Goal: Information Seeking & Learning: Learn about a topic

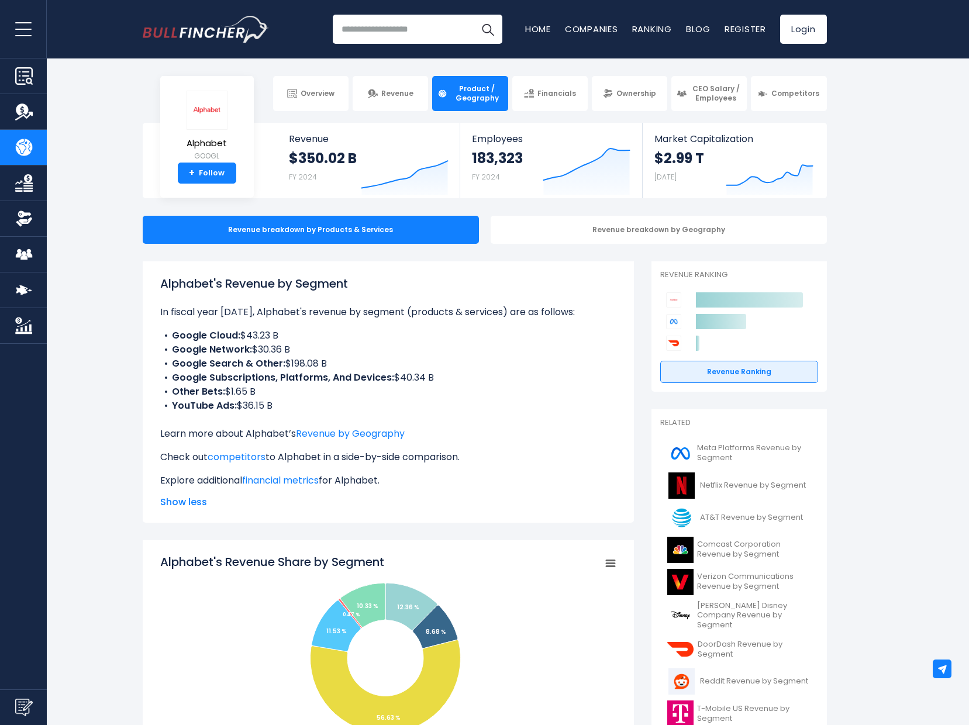
drag, startPoint x: 135, startPoint y: 293, endPoint x: 296, endPoint y: 336, distance: 166.5
click at [297, 336] on li "Google Cloud: $43.23 B" at bounding box center [388, 336] width 456 height 14
drag, startPoint x: 351, startPoint y: 364, endPoint x: 151, endPoint y: 289, distance: 213.3
click at [151, 289] on div "Alphabet's Revenue by Segment In fiscal year [DATE], Alphabet's revenue by segm…" at bounding box center [388, 391] width 491 height 261
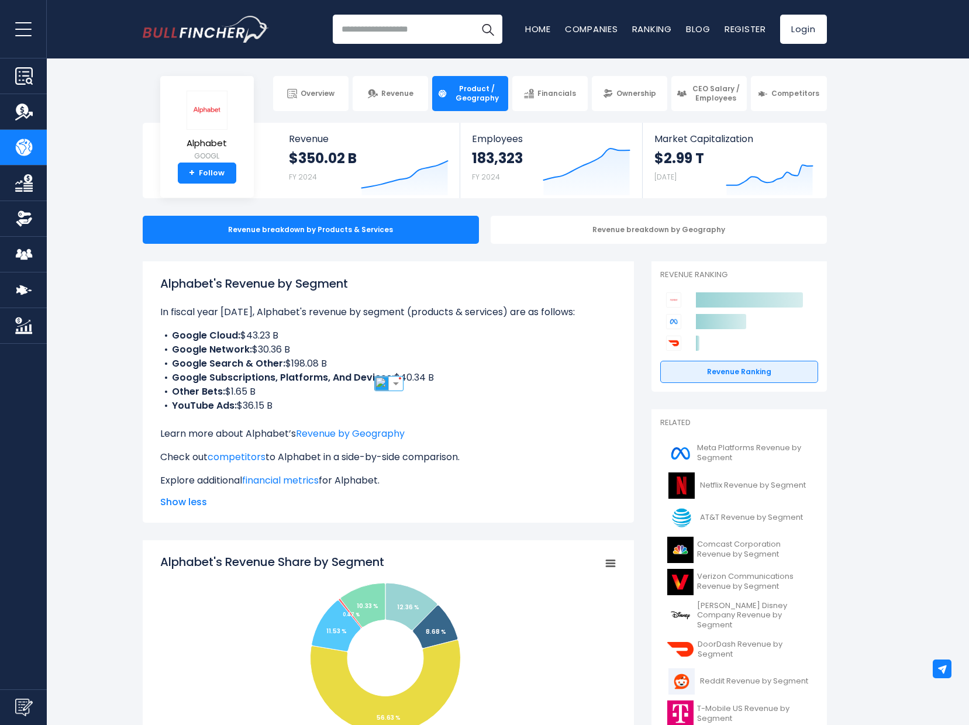
click at [151, 289] on div "Alphabet's Revenue by Segment In fiscal year [DATE], Alphabet's revenue by segm…" at bounding box center [388, 391] width 491 height 261
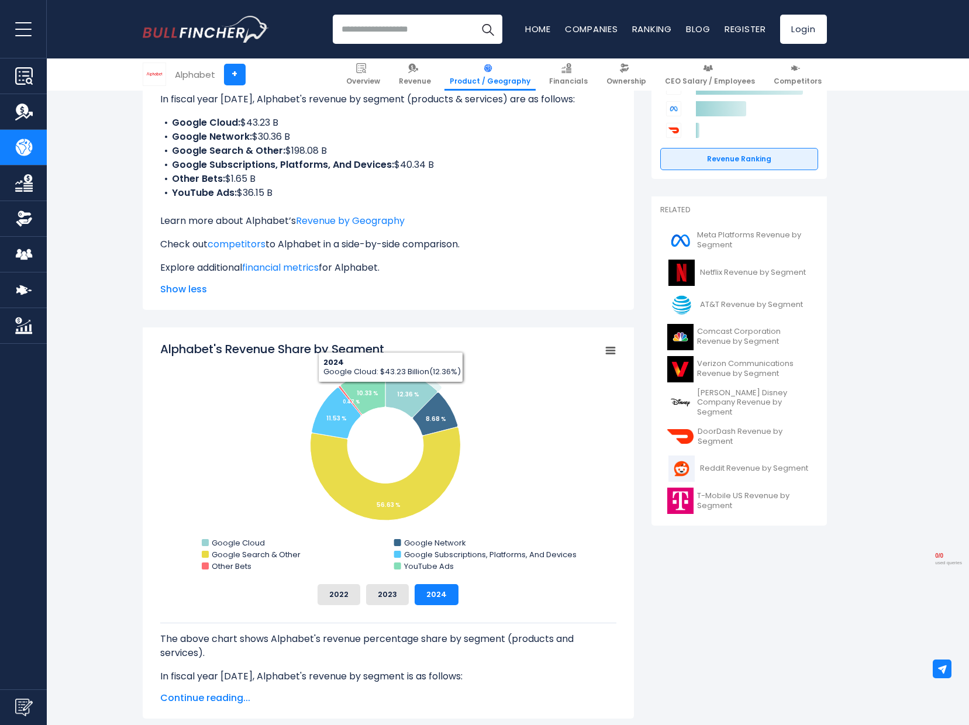
scroll to position [213, 0]
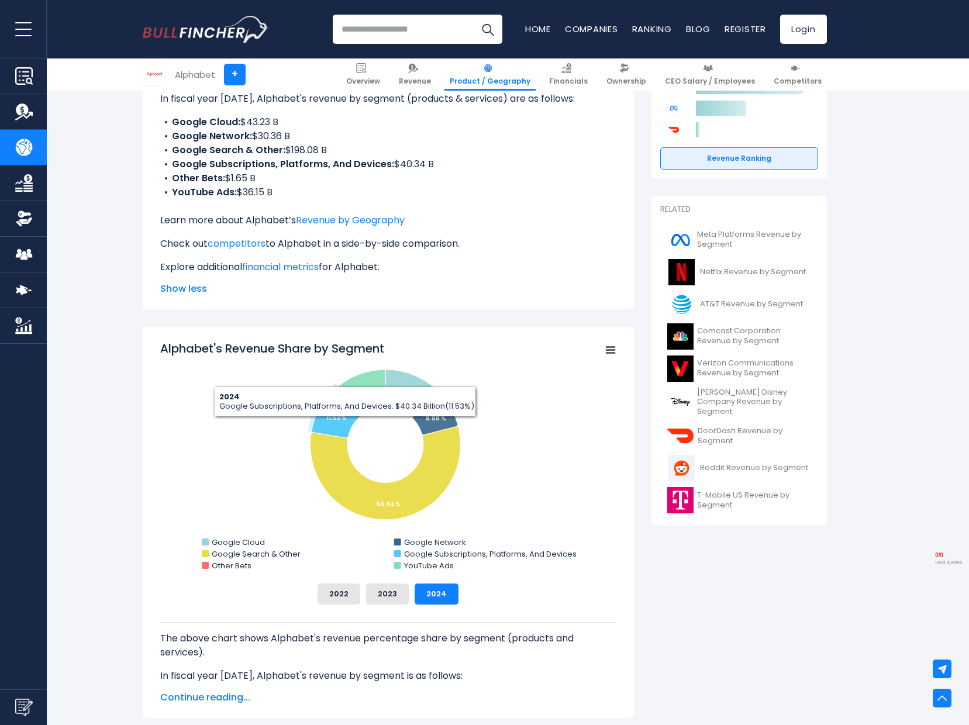
click at [381, 450] on rect "Alphabet's Revenue Share by Segment" at bounding box center [388, 457] width 456 height 234
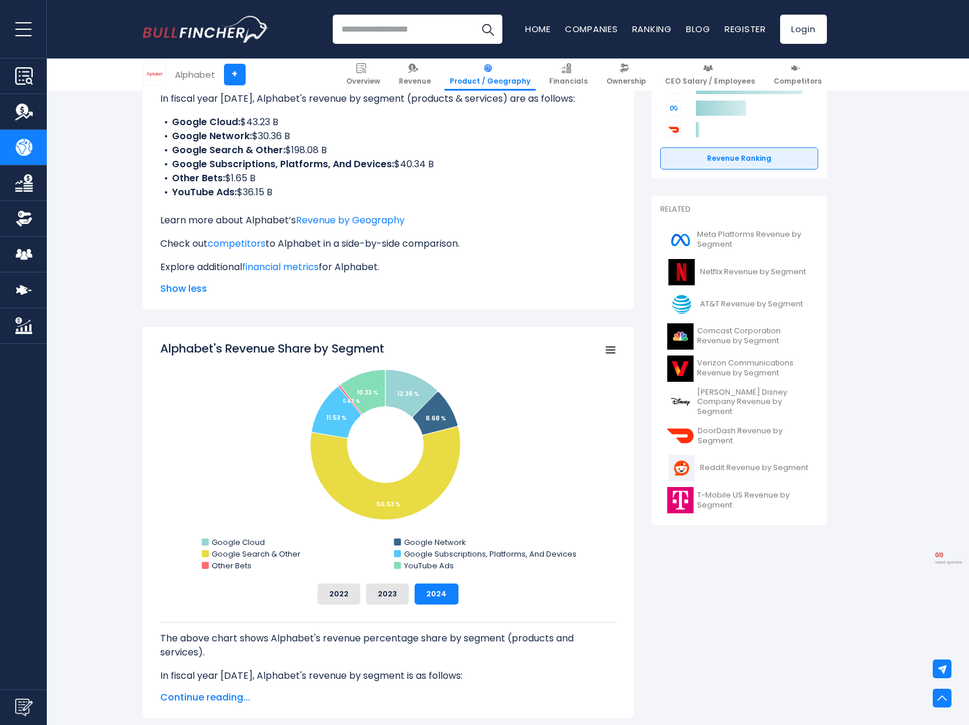
click at [385, 593] on button "2023" at bounding box center [387, 594] width 43 height 21
click at [343, 593] on button "2022" at bounding box center [338, 594] width 43 height 21
click at [425, 592] on button "2024" at bounding box center [437, 594] width 44 height 21
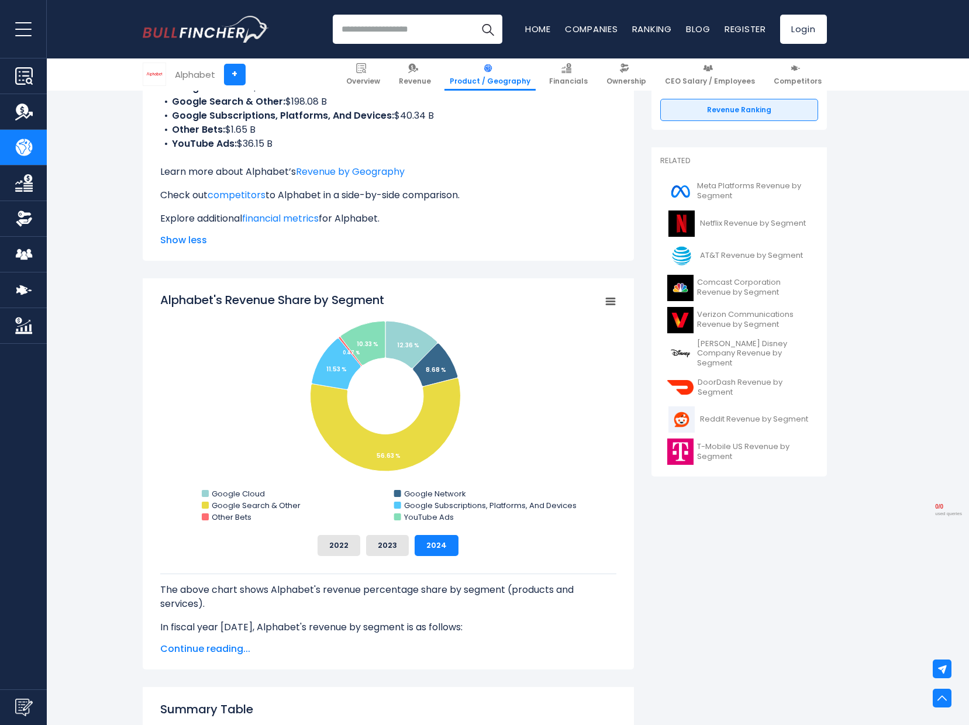
scroll to position [260, 0]
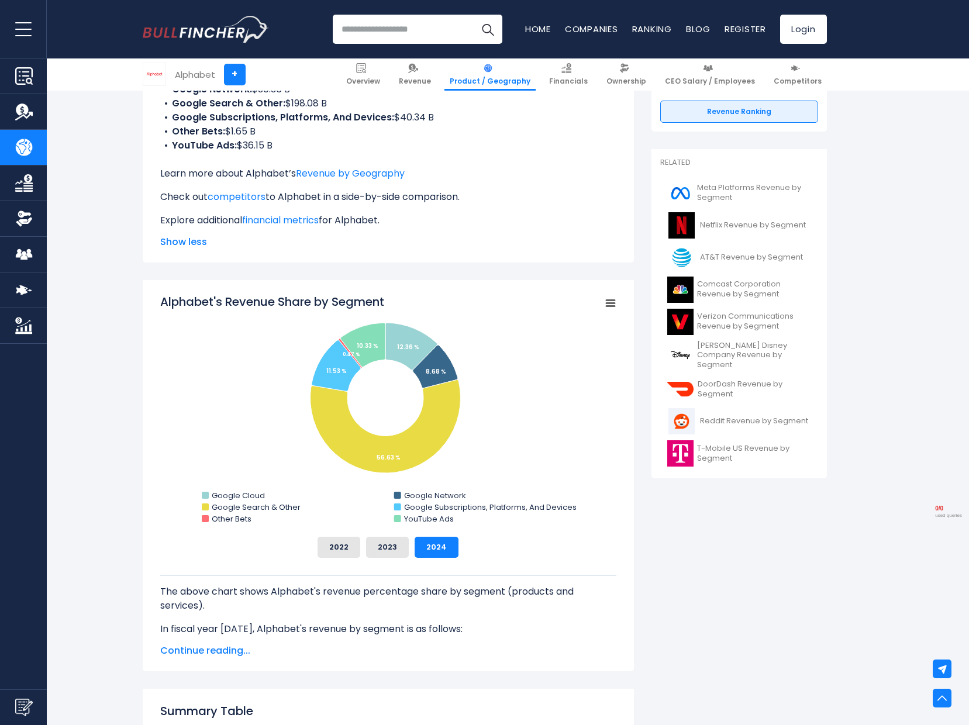
click at [220, 647] on span "Continue reading..." at bounding box center [388, 651] width 456 height 14
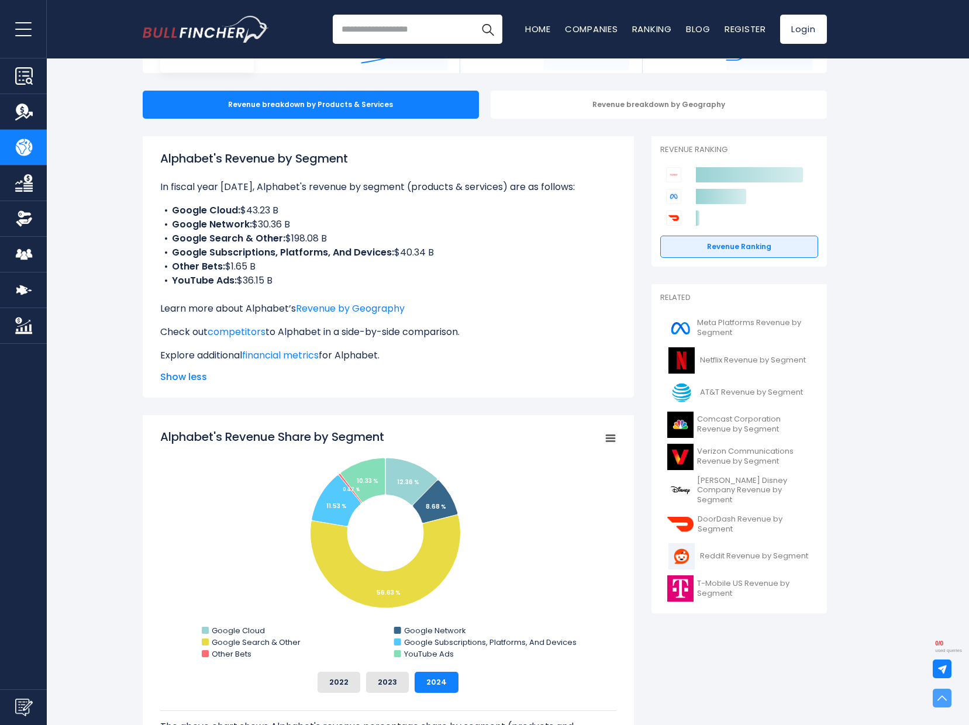
scroll to position [0, 0]
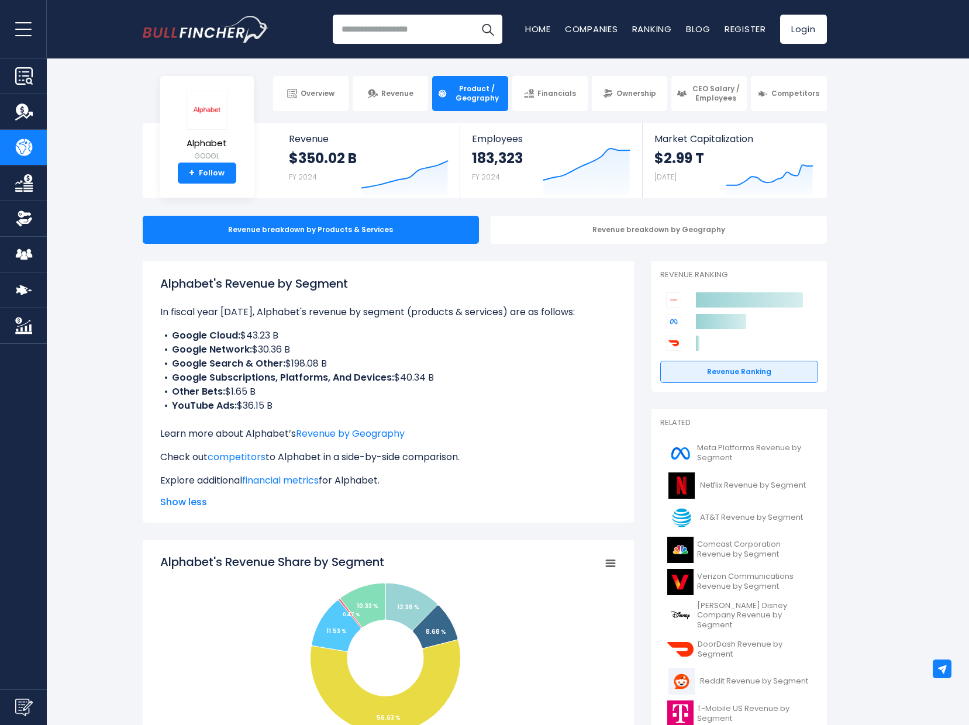
drag, startPoint x: 281, startPoint y: 406, endPoint x: 212, endPoint y: 385, distance: 72.1
click at [212, 385] on ul "Google Cloud: $43.23 B Google Network: $30.36 B Google Search & Other: $198.08 …" at bounding box center [388, 371] width 456 height 84
click at [212, 385] on b "Other Bets:" at bounding box center [198, 391] width 53 height 13
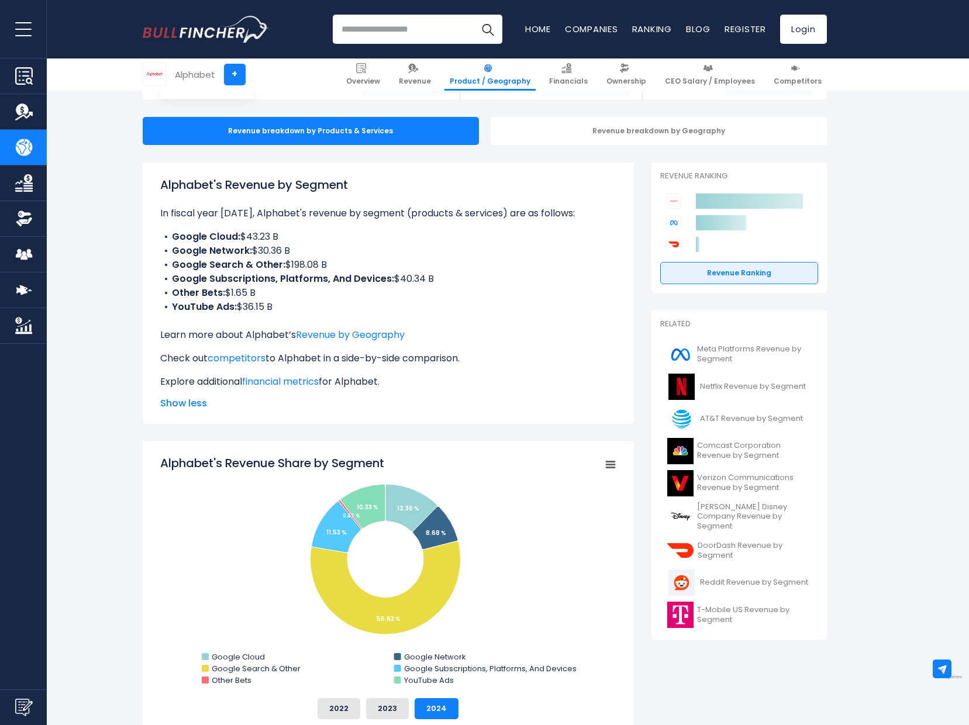
scroll to position [119, 0]
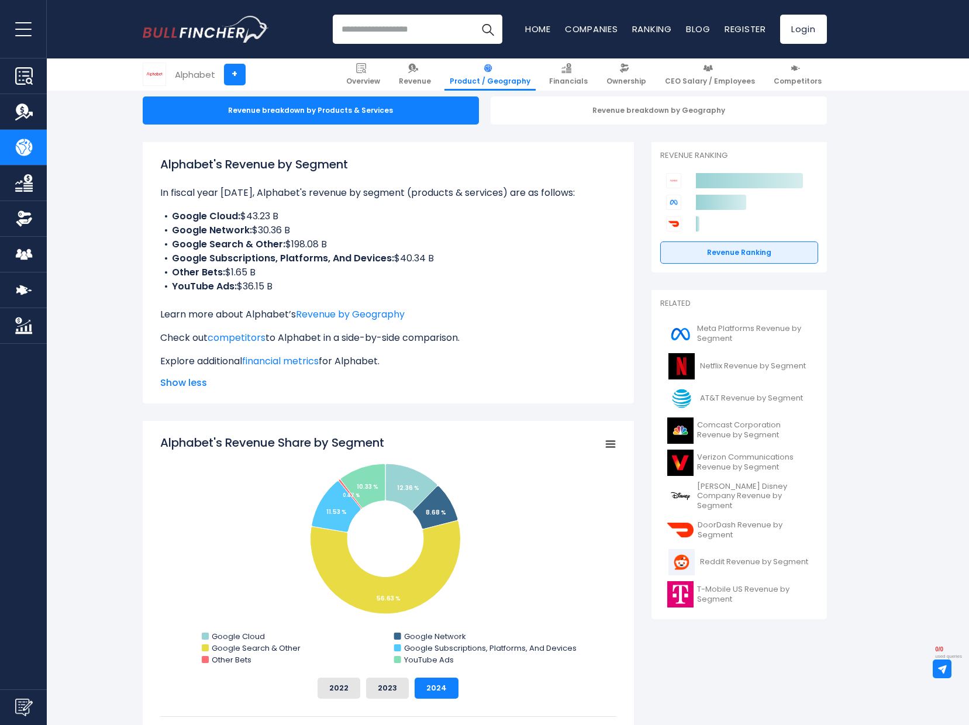
click at [336, 244] on li "Google Search & Other: $198.08 B" at bounding box center [388, 244] width 456 height 14
drag, startPoint x: 334, startPoint y: 244, endPoint x: 275, endPoint y: 243, distance: 59.1
click at [275, 243] on li "Google Search & Other: $198.08 B" at bounding box center [388, 244] width 456 height 14
drag, startPoint x: 398, startPoint y: 443, endPoint x: 167, endPoint y: 447, distance: 230.4
click at [167, 447] on icon "Created with Highcharts 12.1.2 Chart context menu Alphabet's Revenue Share by S…" at bounding box center [388, 551] width 456 height 234
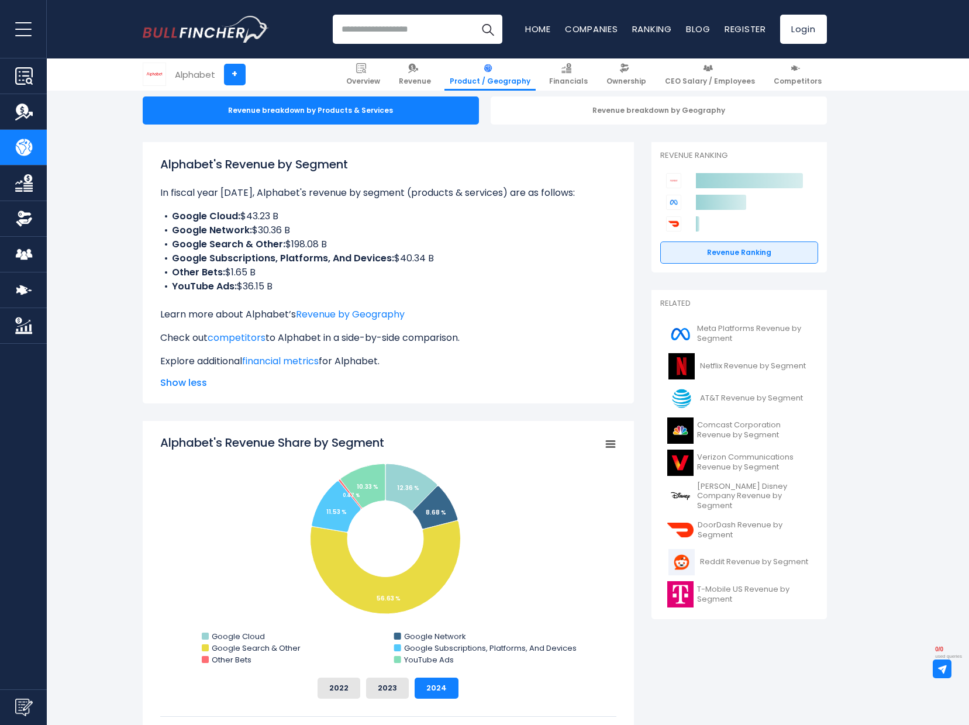
click at [170, 441] on tspan "Alphabet's Revenue Share by Segment" at bounding box center [272, 442] width 224 height 16
drag, startPoint x: 165, startPoint y: 441, endPoint x: 289, endPoint y: 444, distance: 124.6
click at [289, 444] on tspan "Alphabet's Revenue Share by Segment" at bounding box center [272, 442] width 224 height 16
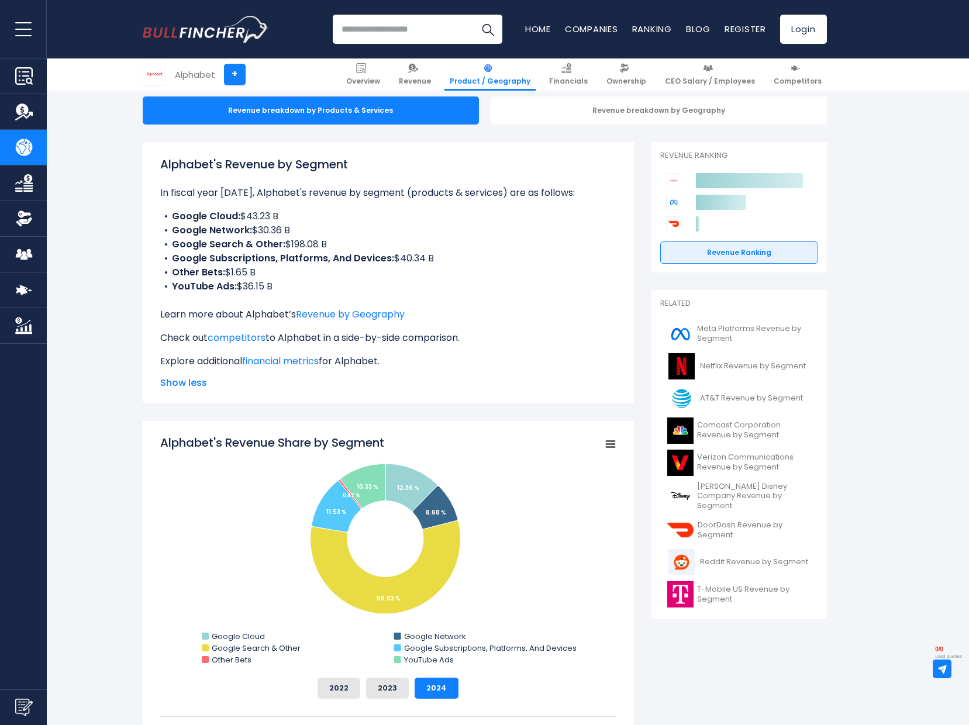
click at [289, 444] on tspan "Alphabet's Revenue Share by Segment" at bounding box center [272, 442] width 224 height 16
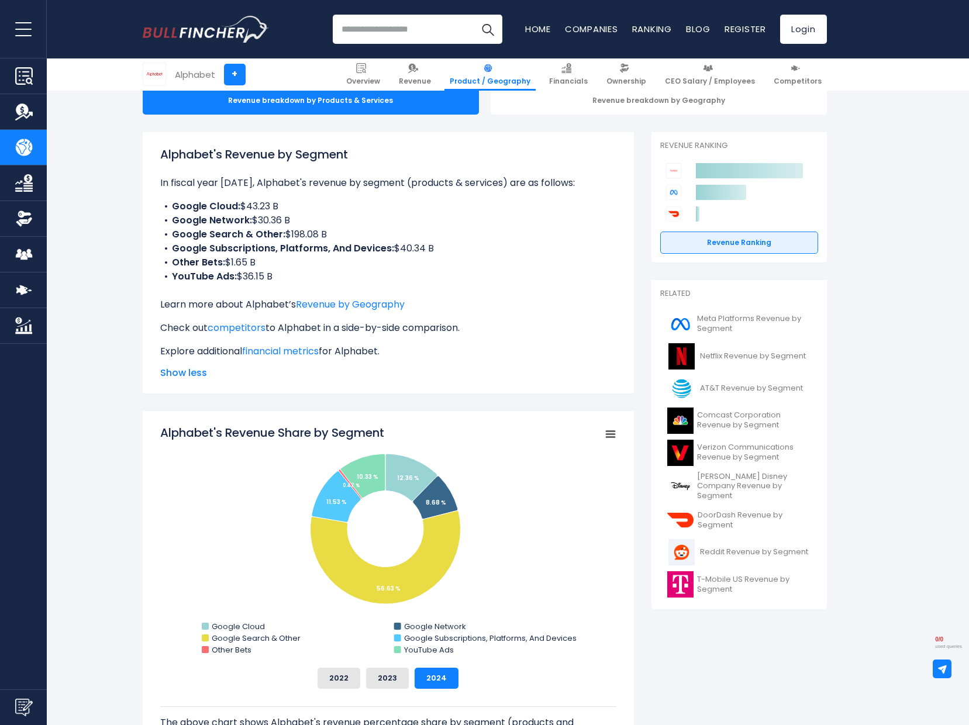
scroll to position [141, 0]
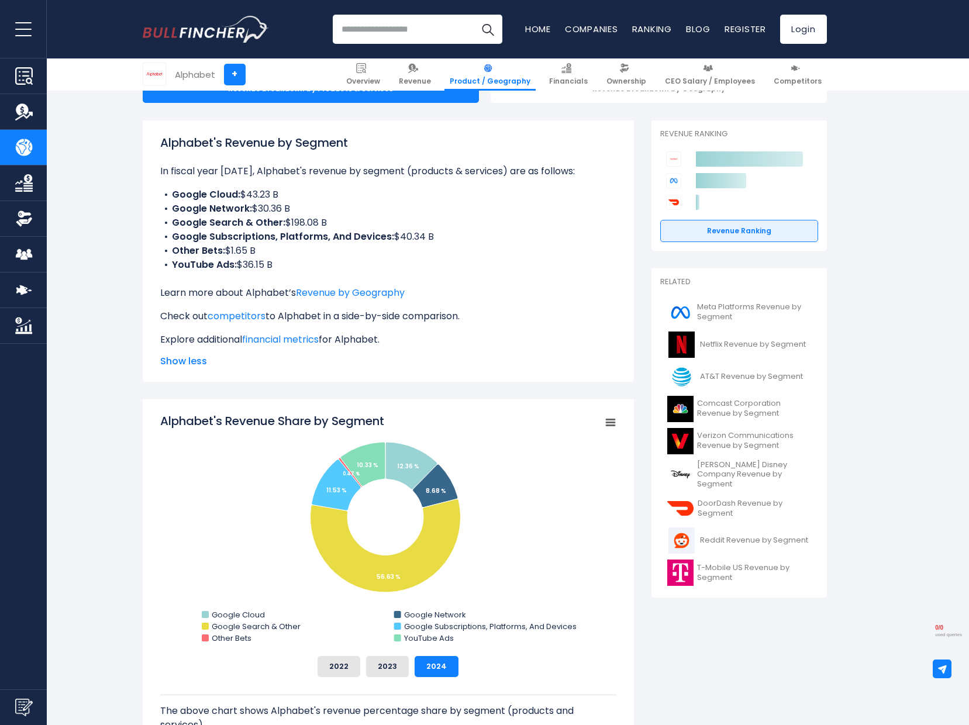
click at [254, 143] on h1 "Alphabet's Revenue by Segment" at bounding box center [388, 143] width 456 height 18
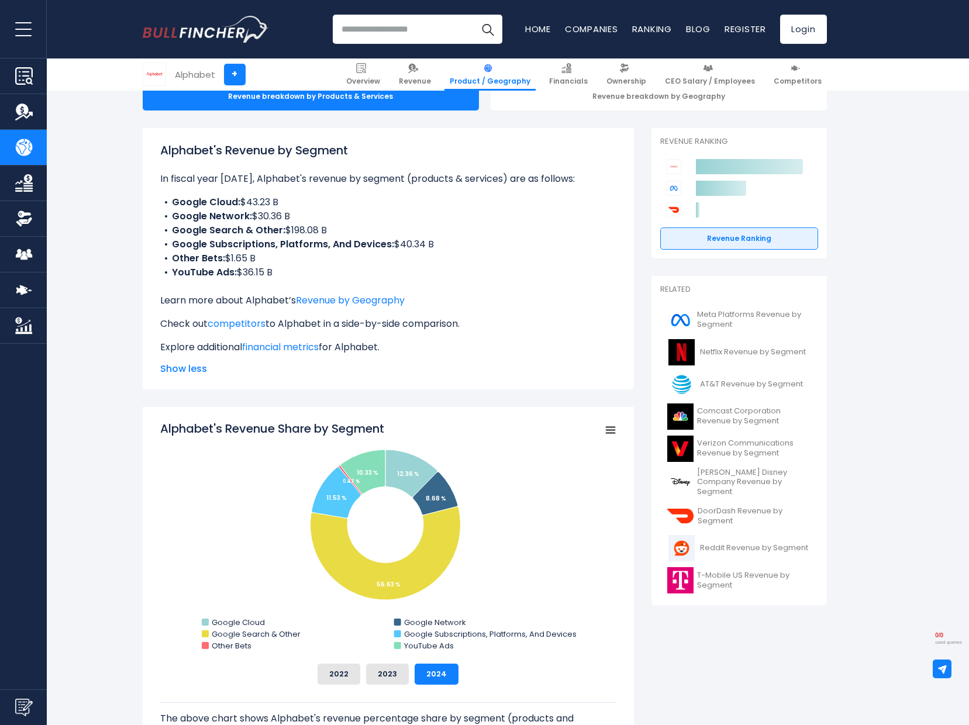
scroll to position [122, 0]
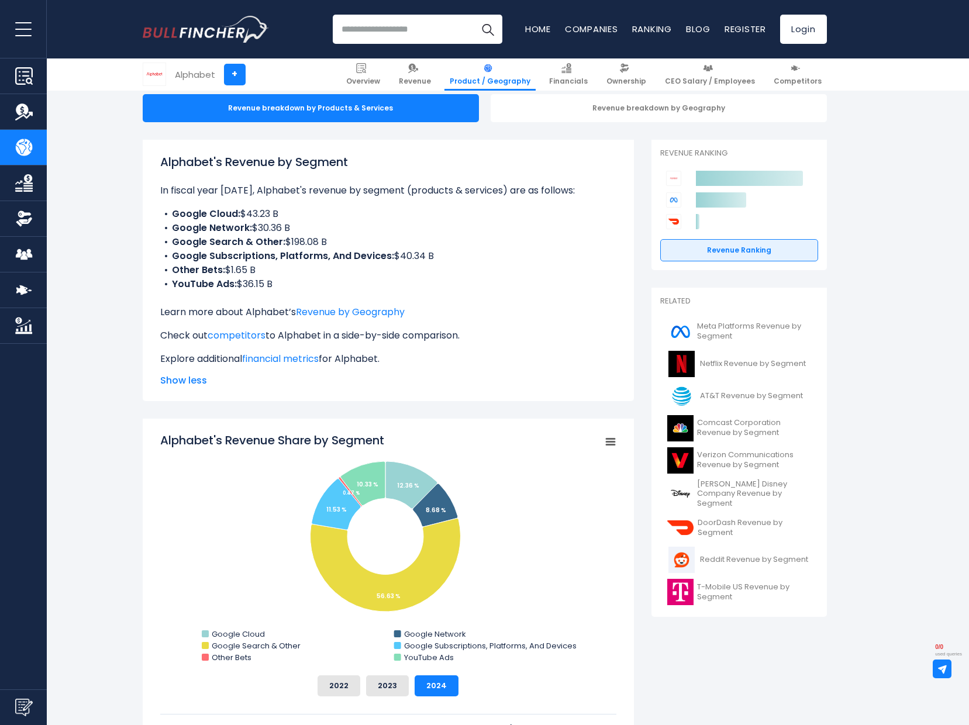
drag, startPoint x: 385, startPoint y: 169, endPoint x: 99, endPoint y: 165, distance: 285.9
copy h1 "Alphabet's Revenue by Segment"
